Goal: Information Seeking & Learning: Check status

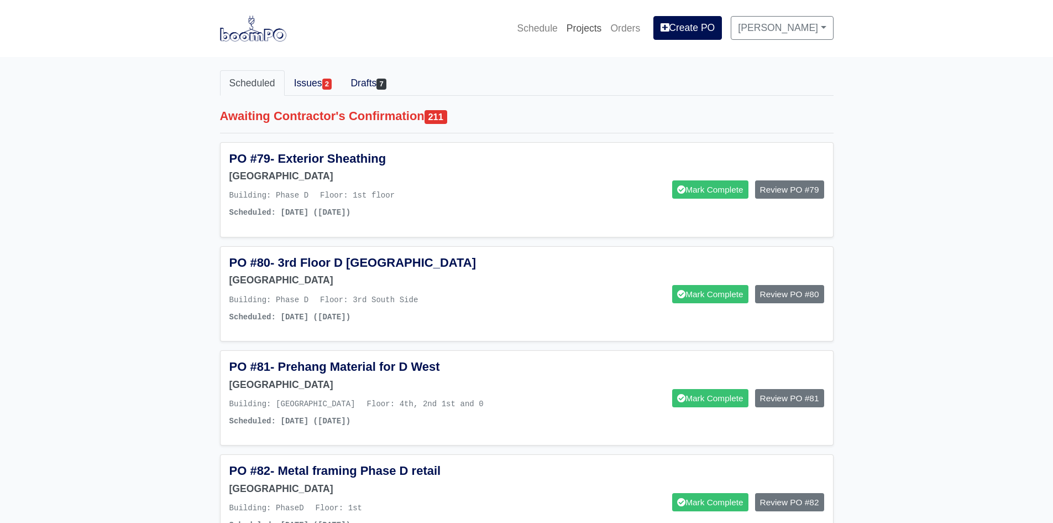
click at [584, 34] on link "Projects" at bounding box center [584, 28] width 44 height 24
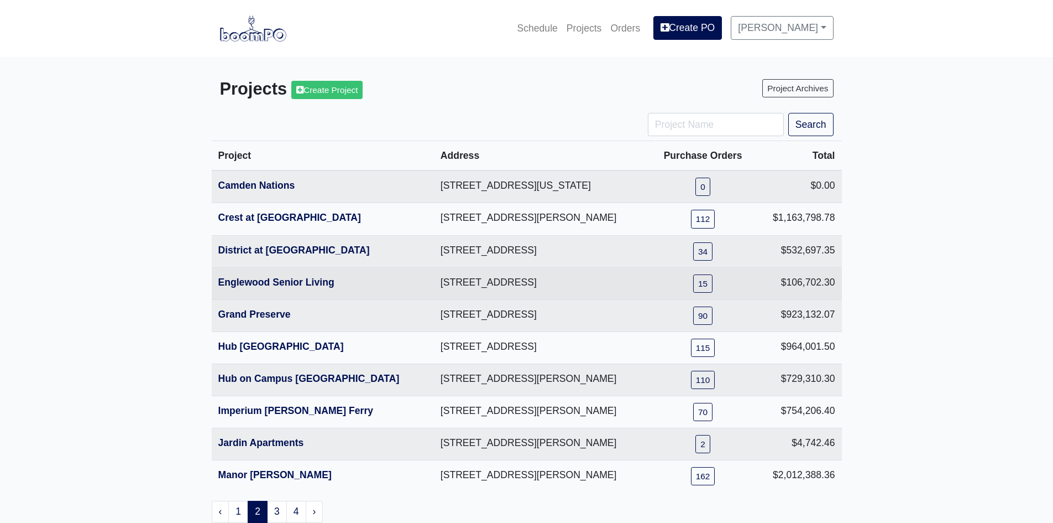
drag, startPoint x: 370, startPoint y: 282, endPoint x: 550, endPoint y: 281, distance: 179.2
click at [550, 281] on td "505 Englewood Avenue, Atlanta, GA 30315" at bounding box center [542, 283] width 217 height 32
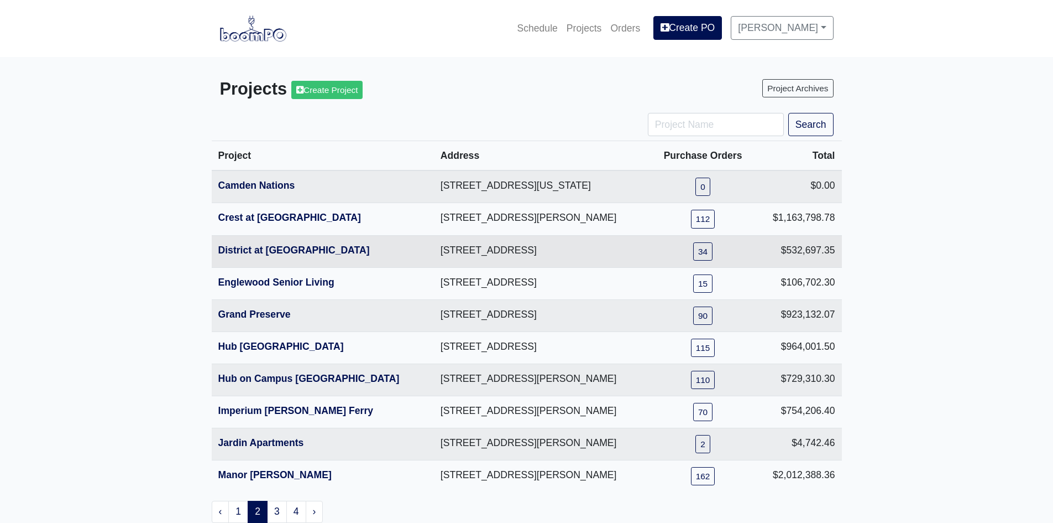
drag, startPoint x: 372, startPoint y: 250, endPoint x: 589, endPoint y: 244, distance: 216.8
click at [589, 244] on td "215 Reformation Parkway, Canton, GA 30114" at bounding box center [542, 251] width 217 height 32
click at [581, 247] on td "215 Reformation Parkway, Canton, GA 30114" at bounding box center [542, 251] width 217 height 32
drag, startPoint x: 576, startPoint y: 250, endPoint x: 369, endPoint y: 251, distance: 206.3
click at [434, 251] on td "215 Reformation Parkway, Canton, GA 30114" at bounding box center [542, 251] width 217 height 32
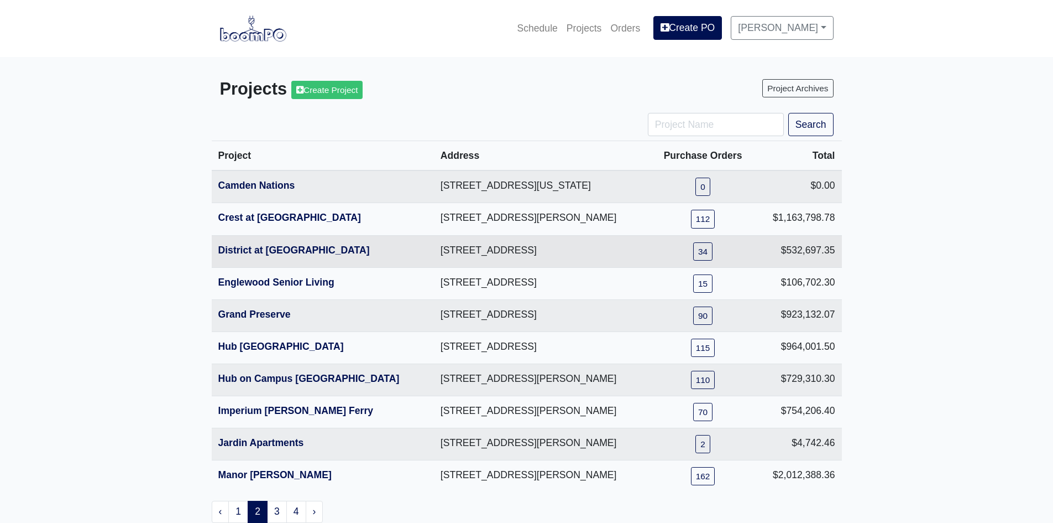
copy td "215 Reformation Parkway, Canton, GA 30114"
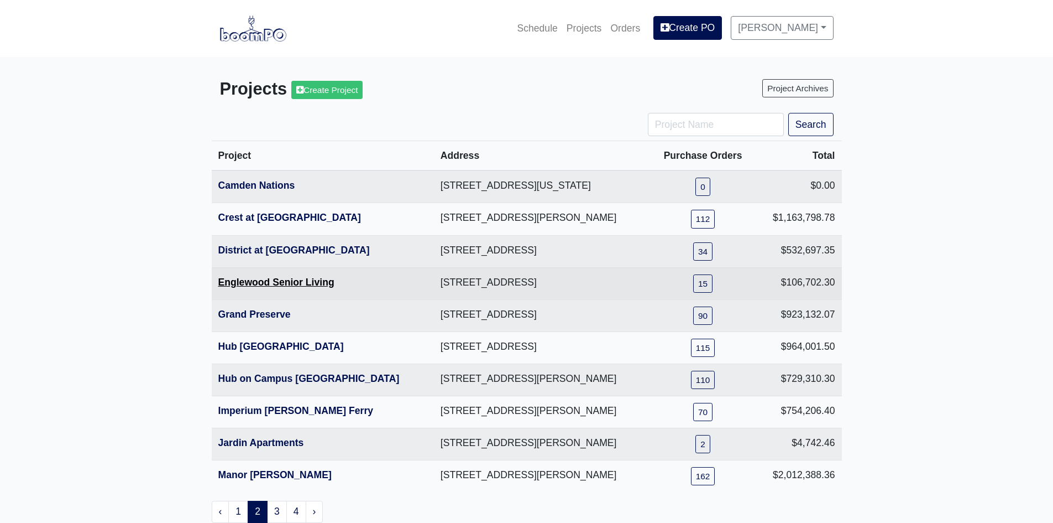
click at [241, 281] on link "Englewood Senior Living" at bounding box center [276, 281] width 116 height 11
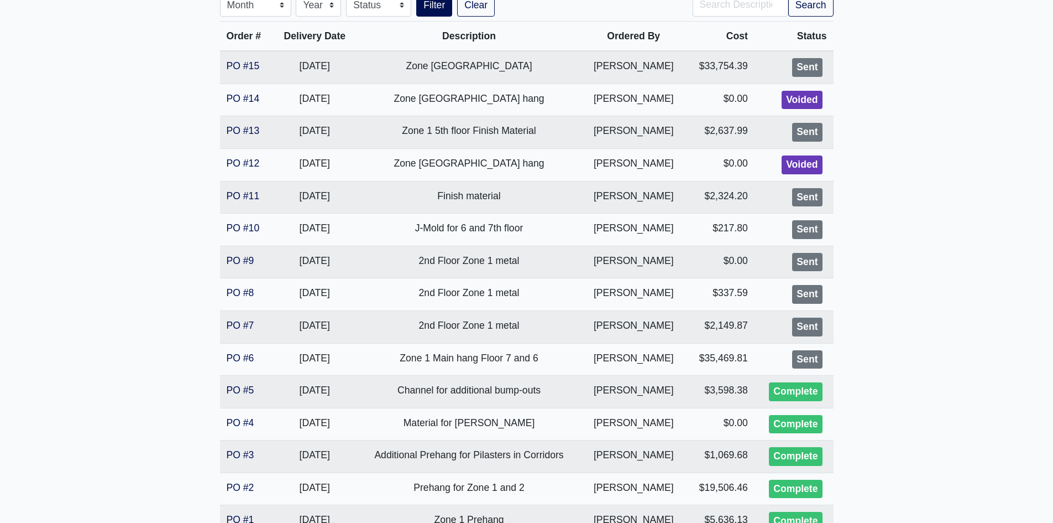
scroll to position [221, 0]
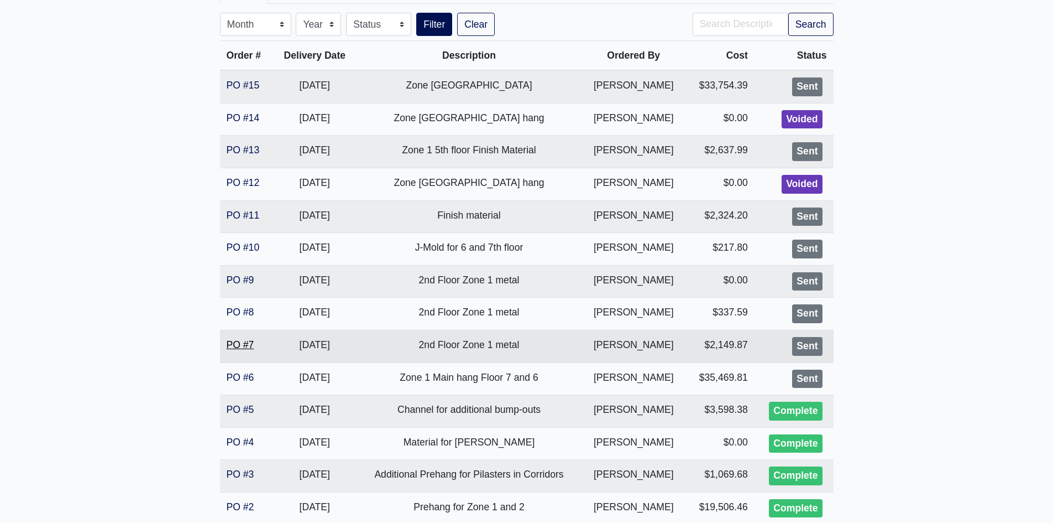
click at [244, 348] on link "PO #7" at bounding box center [241, 344] width 28 height 11
click at [230, 284] on link "PO #9" at bounding box center [241, 279] width 28 height 11
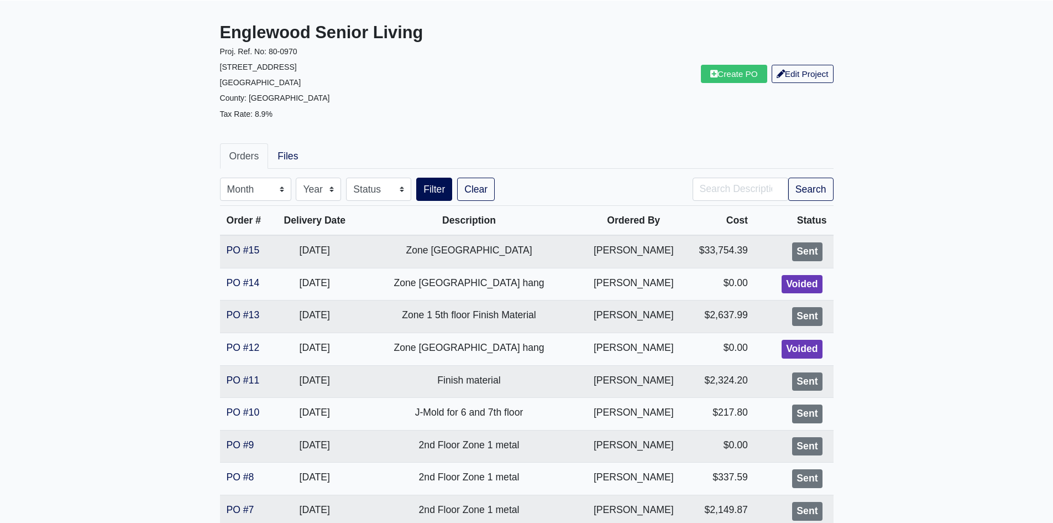
scroll to position [55, 0]
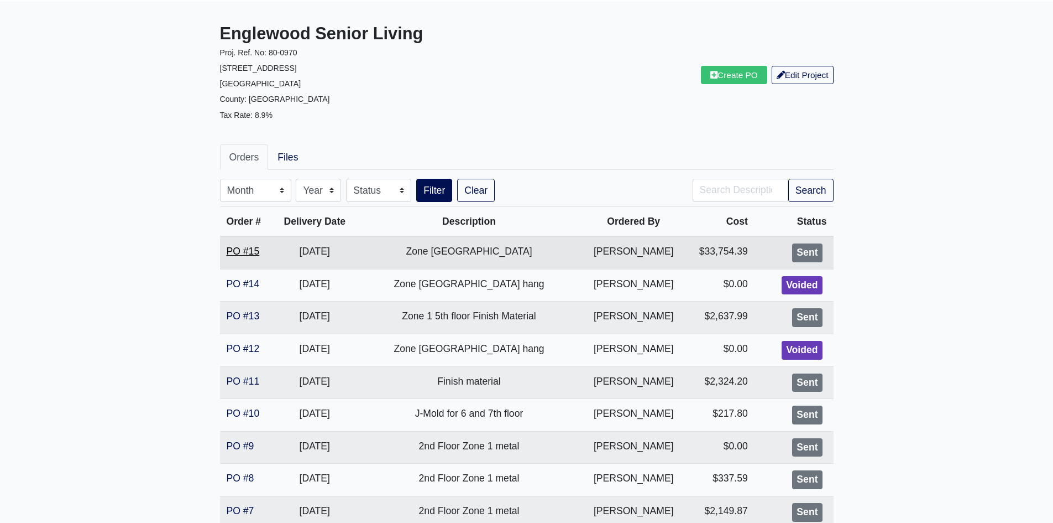
click at [239, 246] on link "PO #15" at bounding box center [243, 251] width 33 height 11
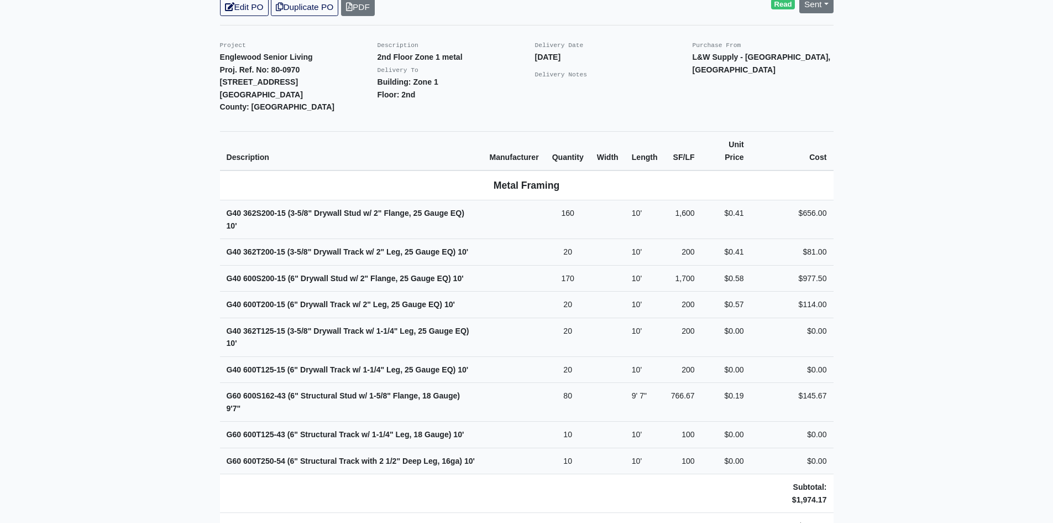
scroll to position [276, 0]
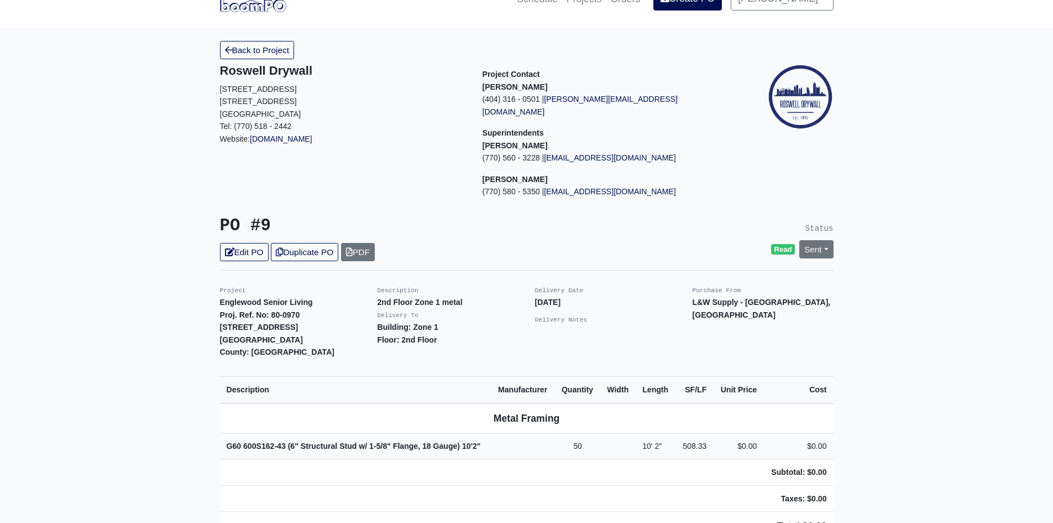
scroll to position [111, 0]
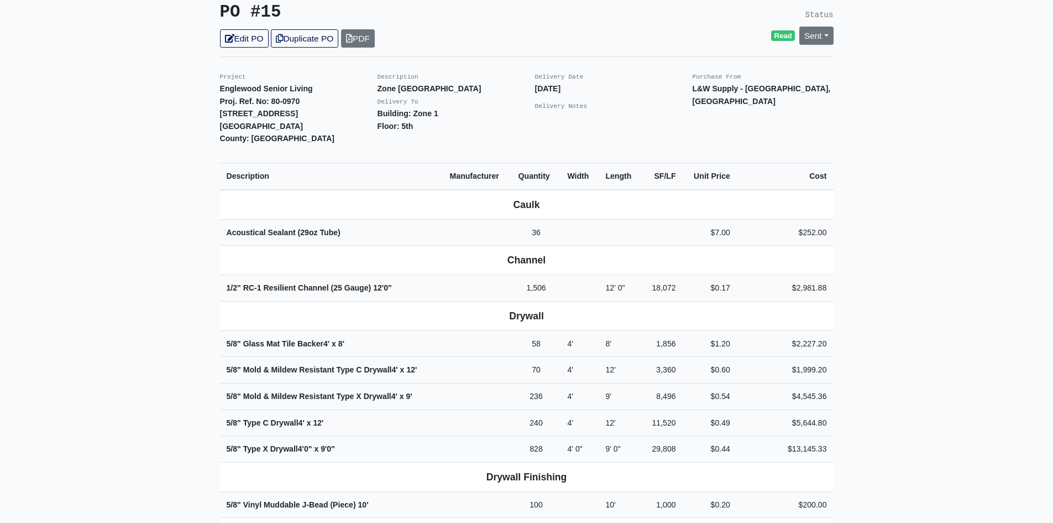
scroll to position [332, 0]
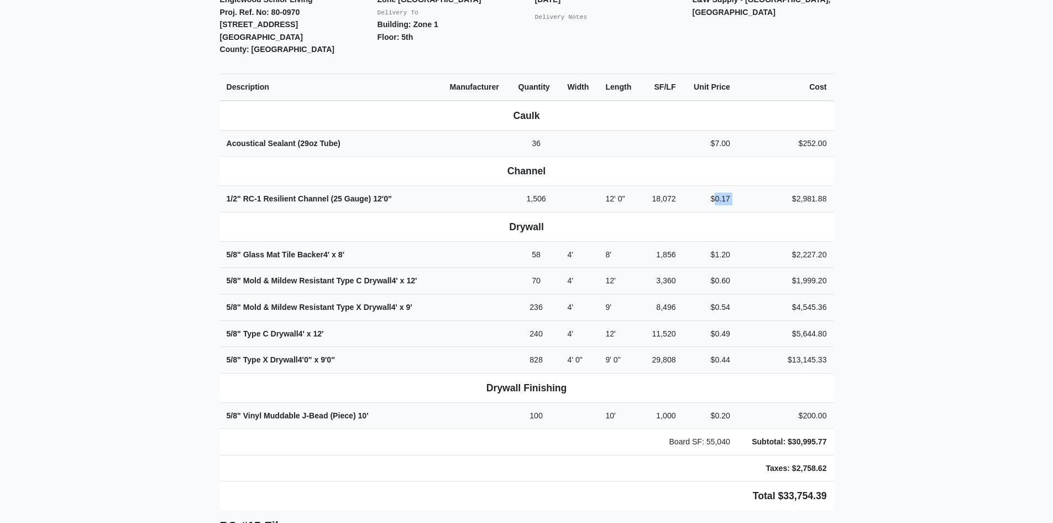
click at [756, 186] on tr "1/2" RC-1 Resilient Channel (25 Gauge) 12' 0" 1,506 12' 0" 18,072 $0.17 $2,981.…" at bounding box center [527, 199] width 614 height 27
click at [757, 186] on td "$2,981.88" at bounding box center [785, 199] width 97 height 27
